Goal: Entertainment & Leisure: Consume media (video, audio)

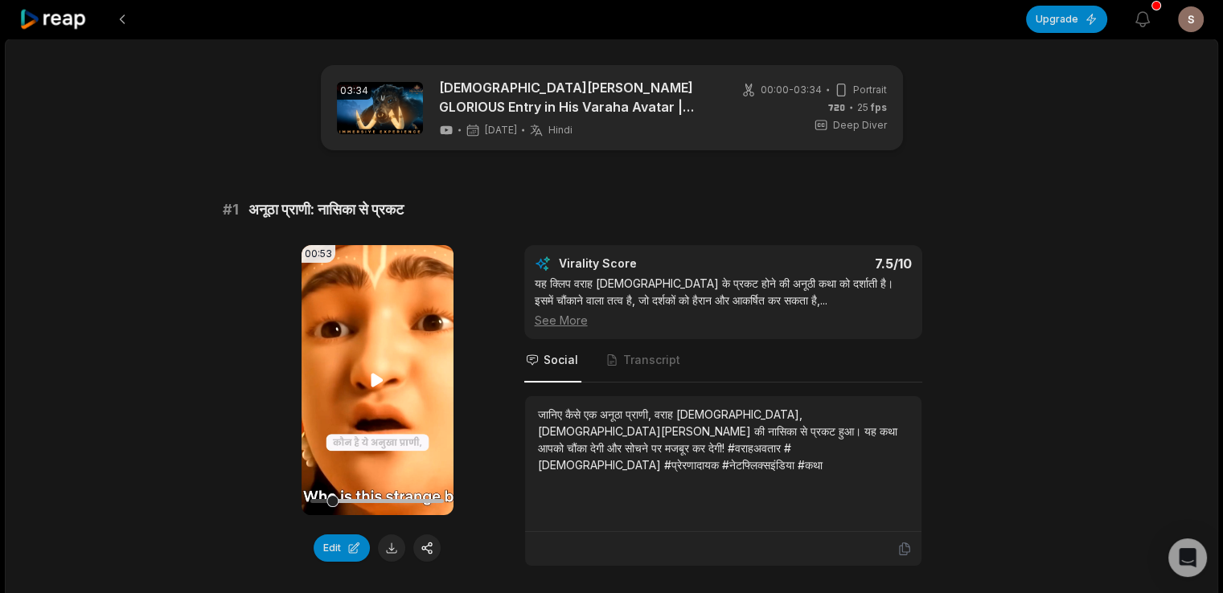
click at [396, 355] on video "Your browser does not support mp4 format." at bounding box center [378, 380] width 152 height 270
click at [418, 380] on video "Your browser does not support mp4 format." at bounding box center [378, 380] width 152 height 270
click at [365, 384] on video "Your browser does not support mp4 format." at bounding box center [378, 380] width 152 height 270
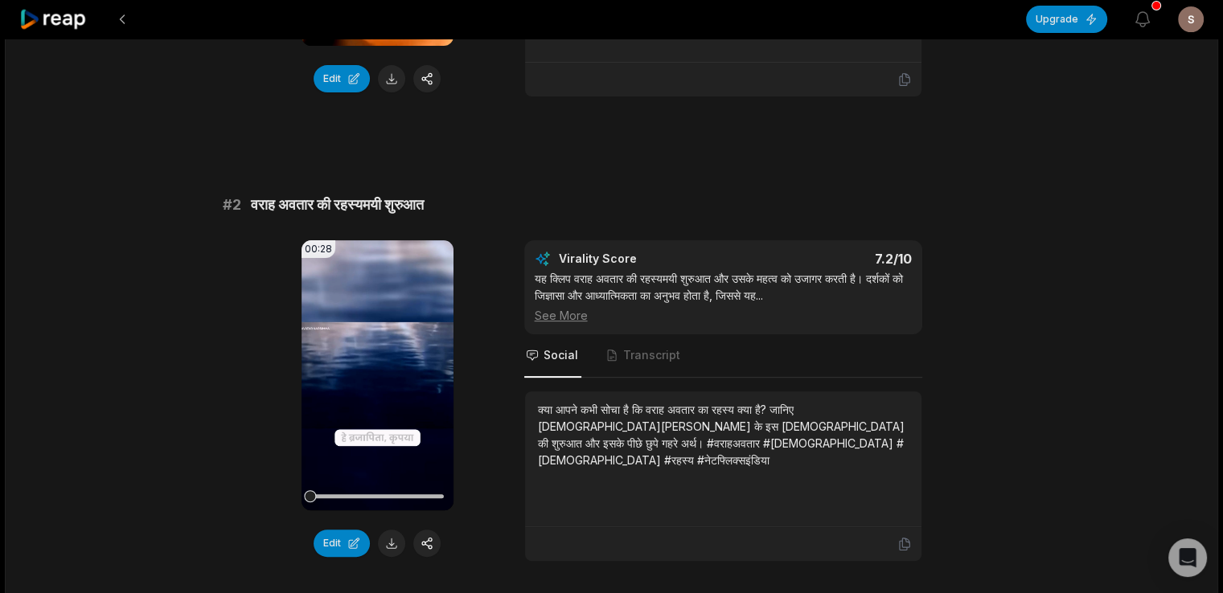
scroll to position [471, 0]
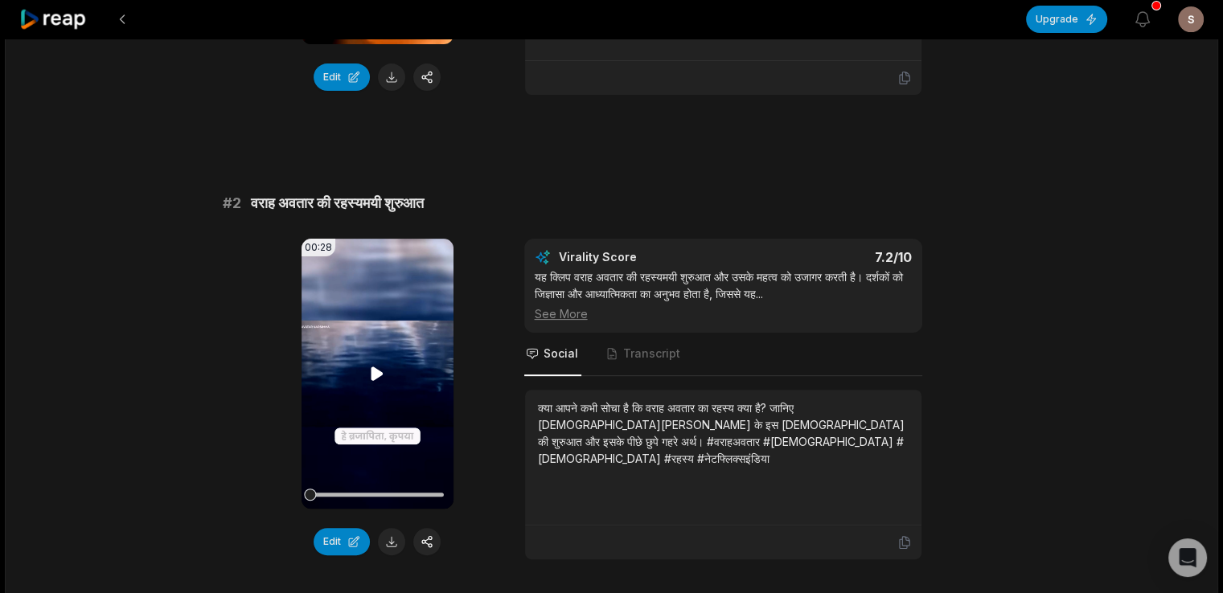
click at [384, 371] on icon at bounding box center [377, 373] width 19 height 19
click at [370, 368] on icon at bounding box center [377, 373] width 19 height 19
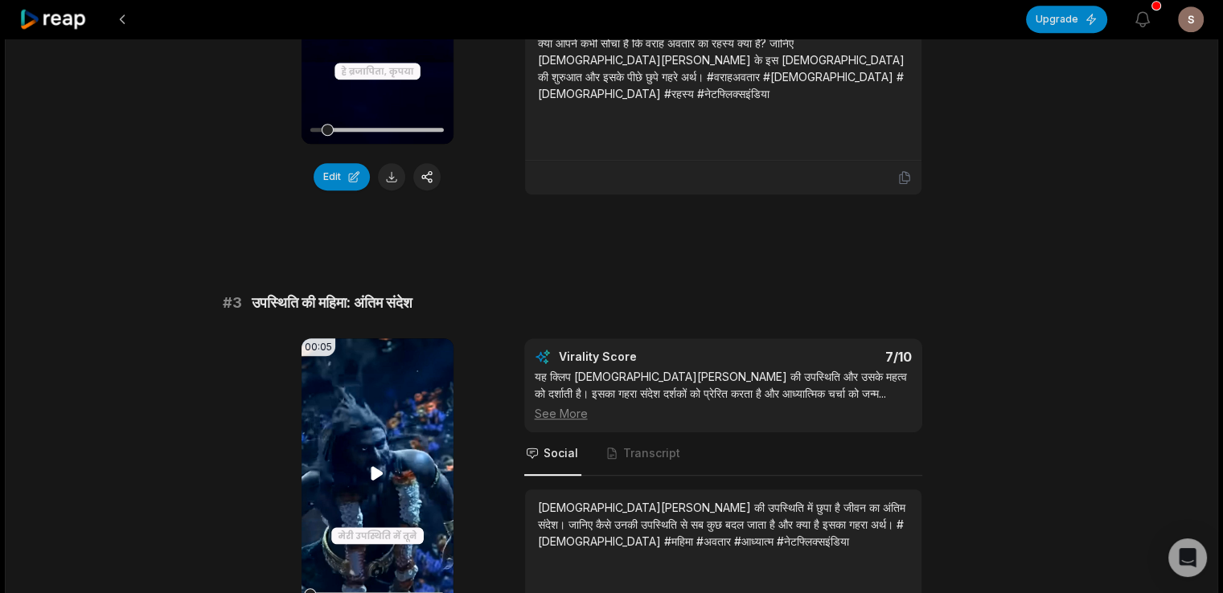
scroll to position [992, 0]
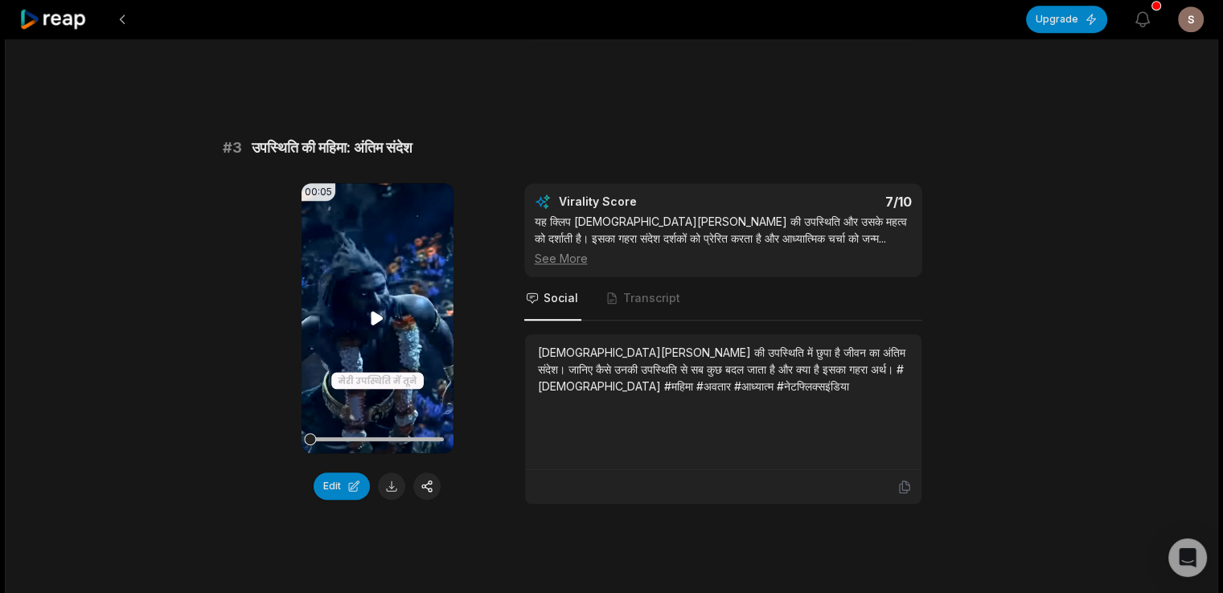
click at [372, 322] on icon at bounding box center [377, 318] width 19 height 19
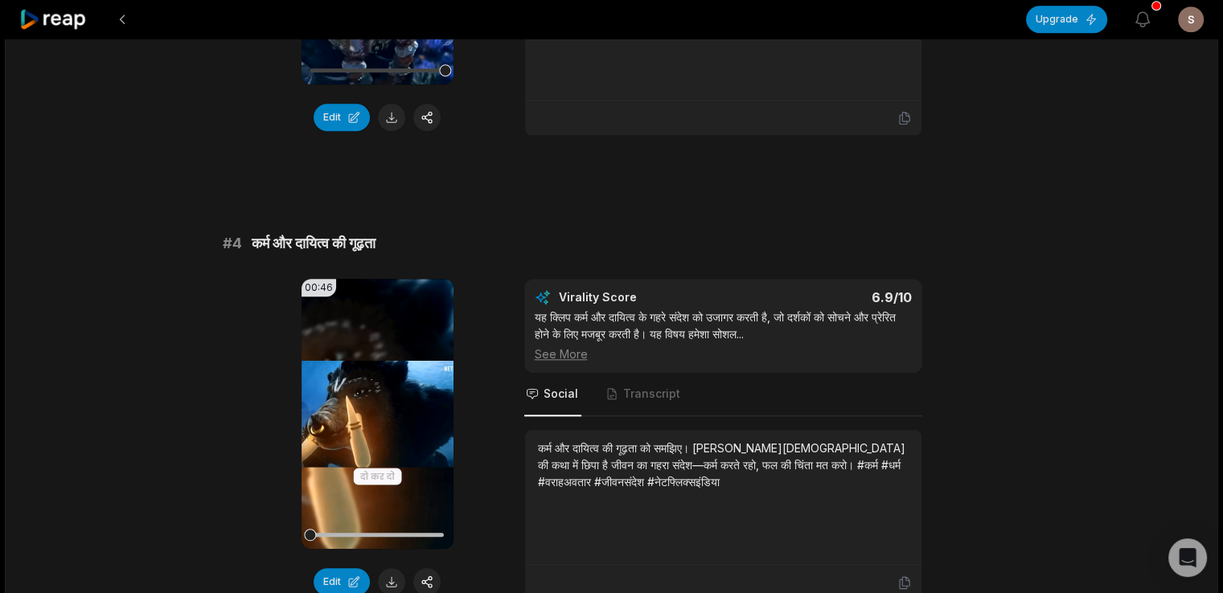
scroll to position [1402, 0]
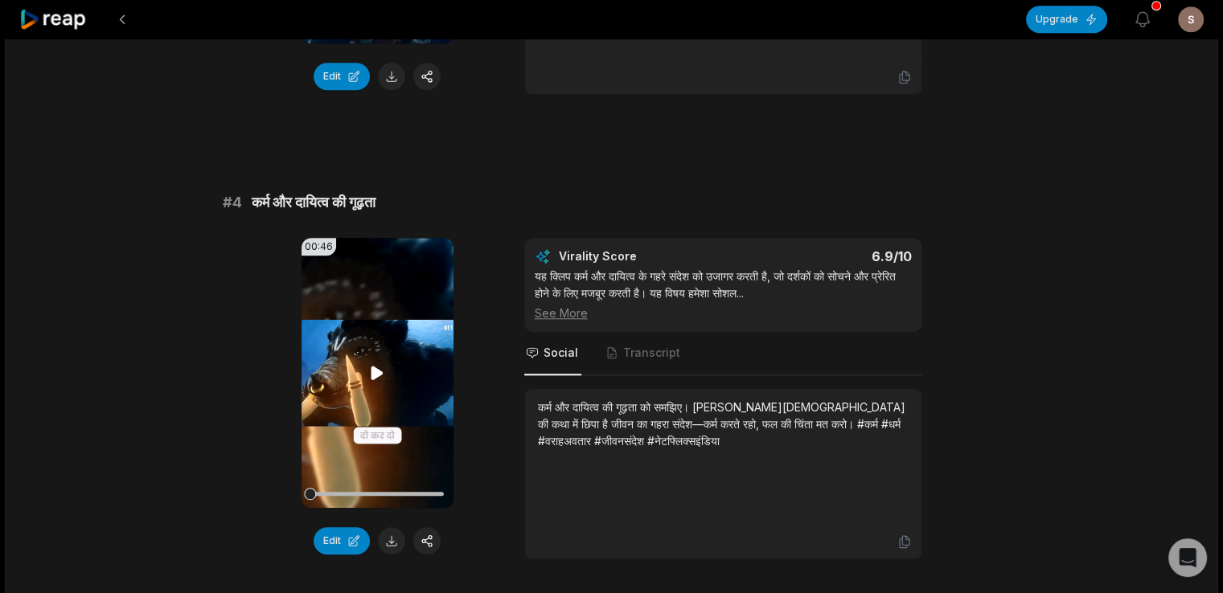
click at [369, 368] on icon at bounding box center [377, 372] width 19 height 19
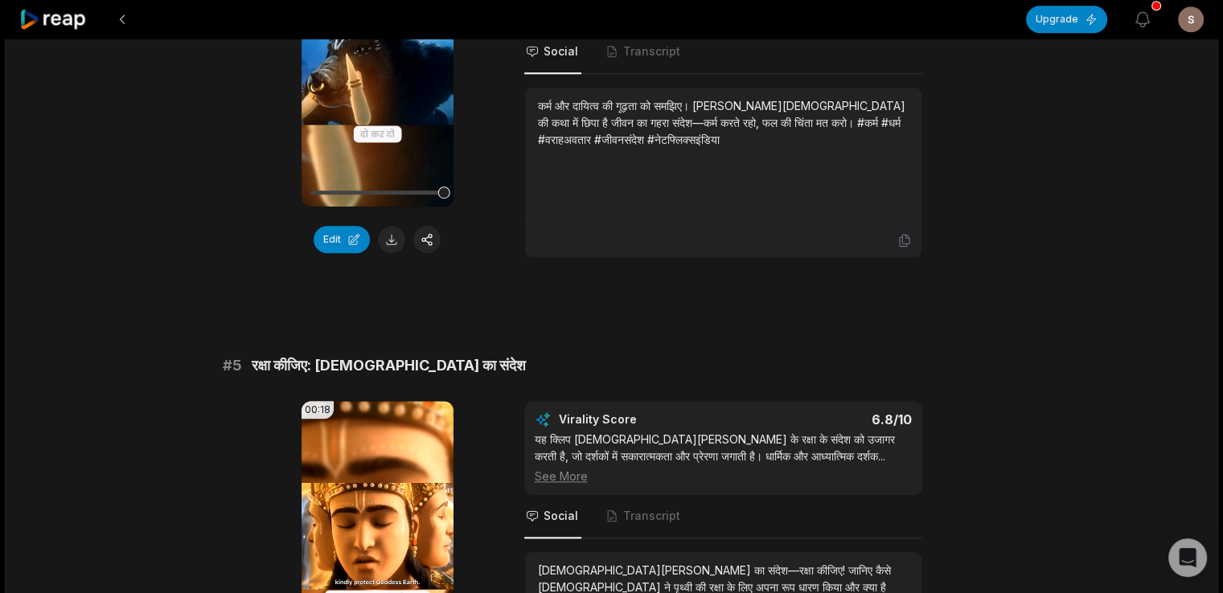
scroll to position [1776, 0]
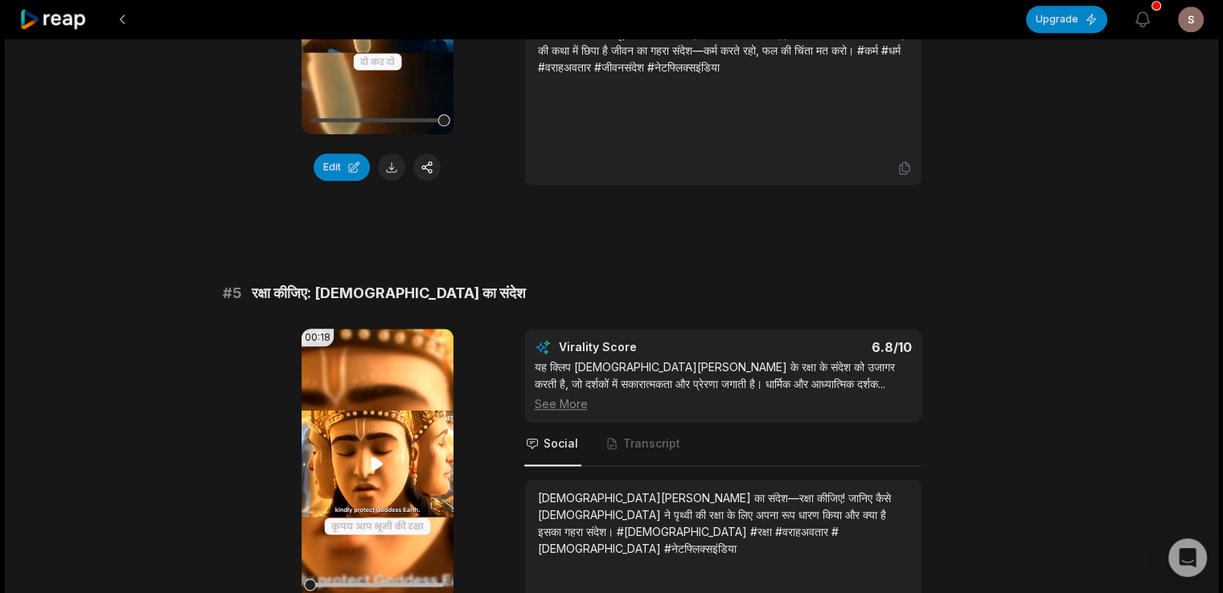
click at [357, 439] on video "Your browser does not support mp4 format." at bounding box center [378, 464] width 152 height 270
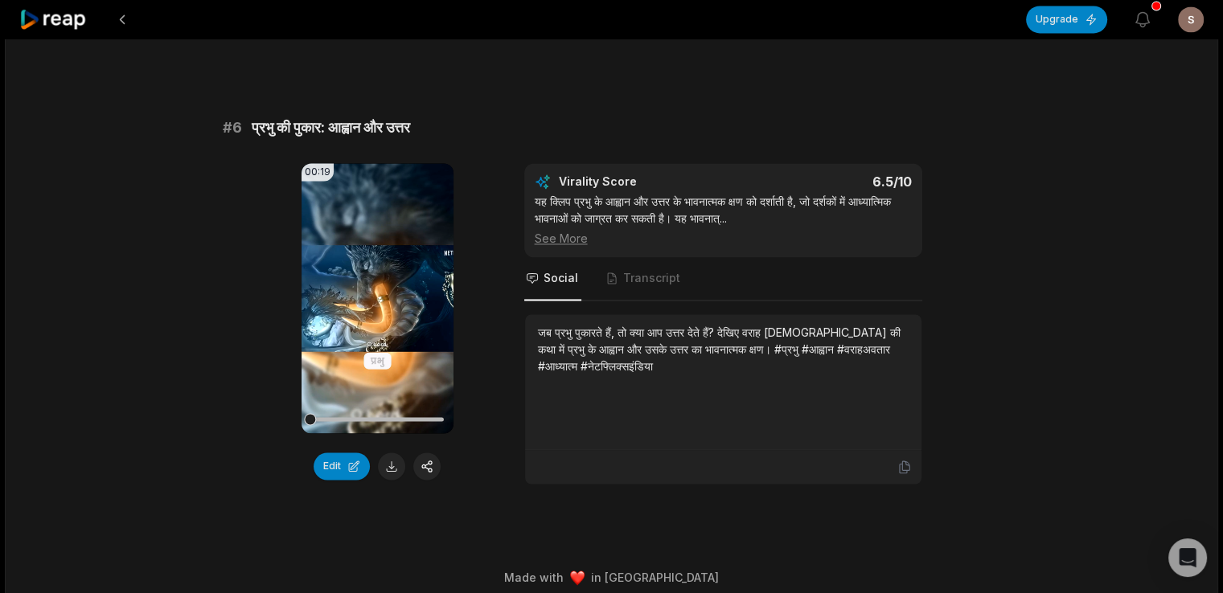
scroll to position [2413, 0]
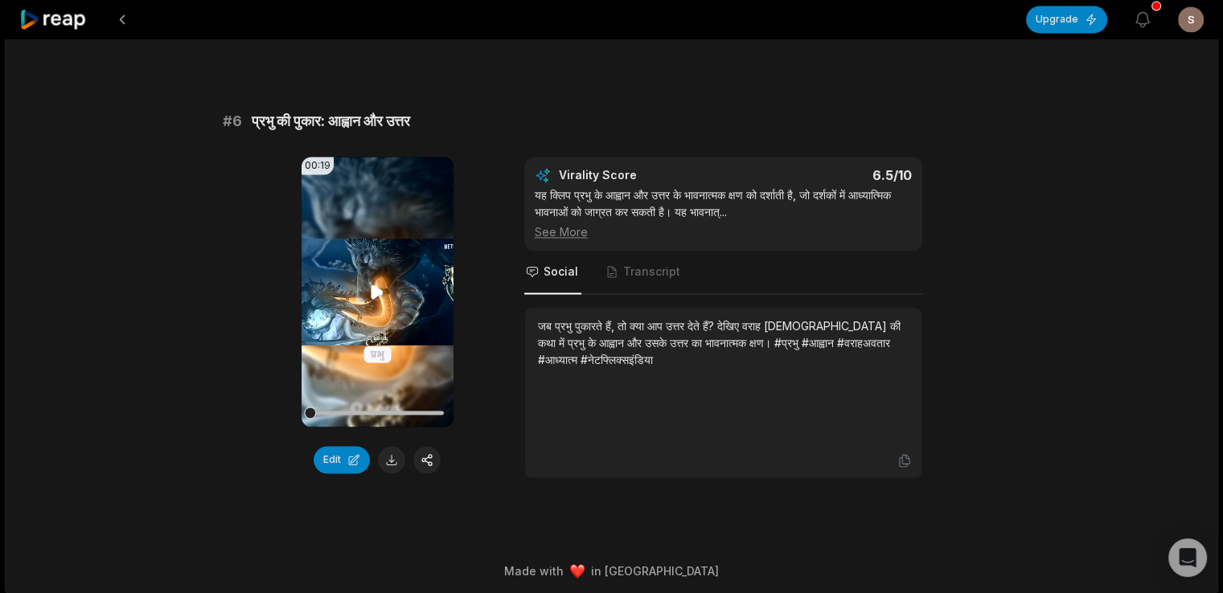
click at [389, 287] on video "Your browser does not support mp4 format." at bounding box center [378, 292] width 152 height 270
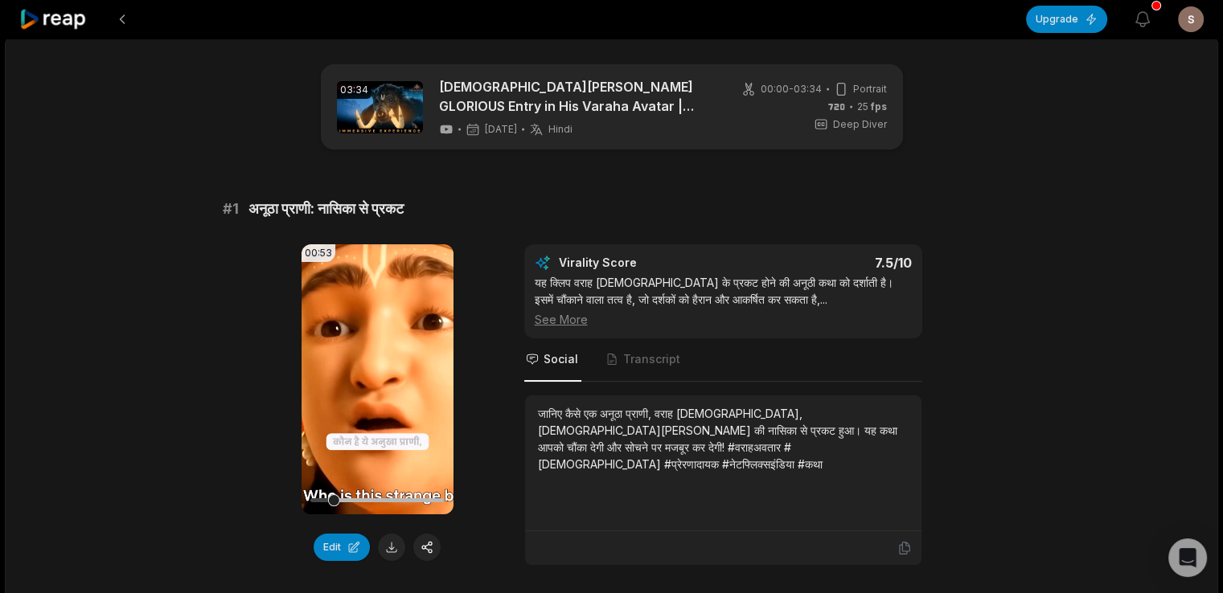
scroll to position [0, 0]
